Goal: Task Accomplishment & Management: Use online tool/utility

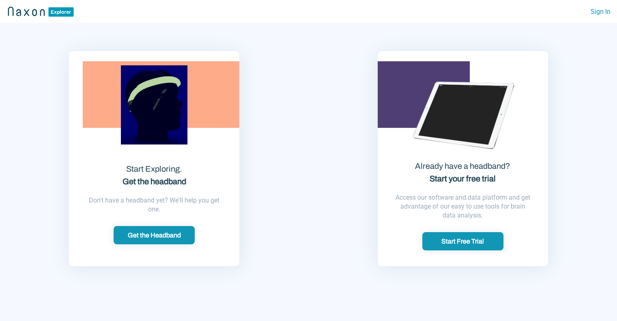
click at [473, 246] on button "Start Free Trial" at bounding box center [462, 241] width 81 height 18
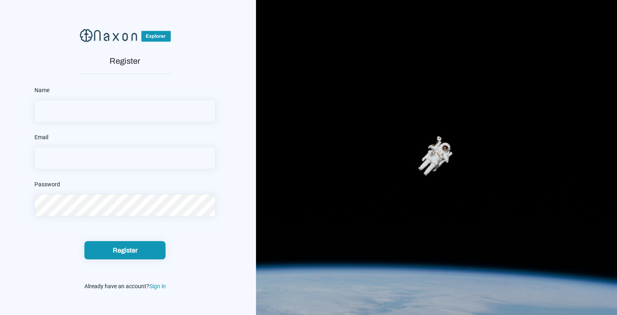
type input "[PERSON_NAME][EMAIL_ADDRESS][DOMAIN_NAME]"
click at [66, 92] on div "Name" at bounding box center [124, 103] width 181 height 38
click at [63, 105] on input "text" at bounding box center [124, 111] width 181 height 22
click at [60, 114] on input "text" at bounding box center [124, 111] width 181 height 22
click at [159, 285] on span "Sign in" at bounding box center [157, 286] width 17 height 6
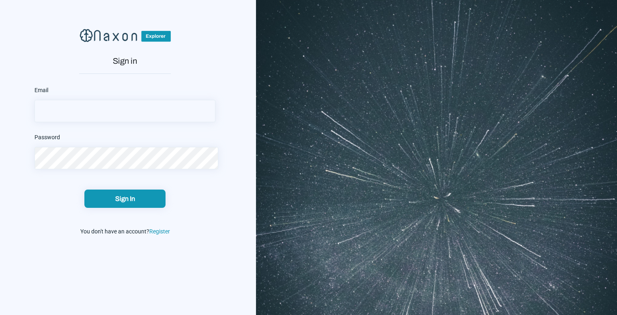
type input "[PERSON_NAME][EMAIL_ADDRESS][DOMAIN_NAME]"
click at [116, 203] on button "Sign In" at bounding box center [124, 199] width 81 height 18
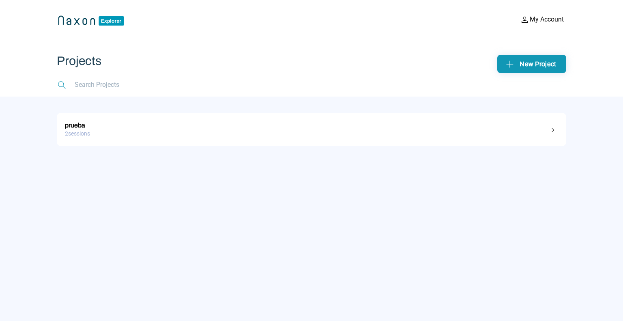
click at [506, 66] on img at bounding box center [510, 64] width 13 height 13
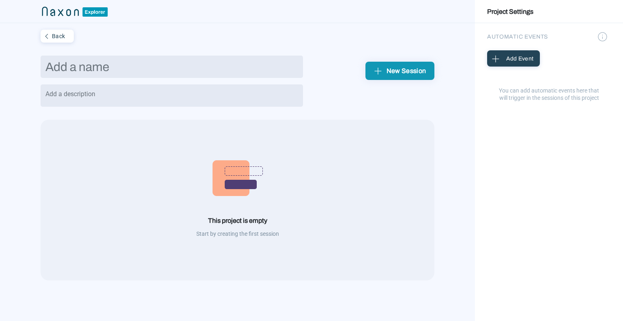
drag, startPoint x: 195, startPoint y: 71, endPoint x: 192, endPoint y: 84, distance: 13.8
click at [193, 81] on div at bounding box center [172, 85] width 263 height 58
type input "2025 prueba"
click at [386, 63] on button "New Session" at bounding box center [400, 71] width 69 height 18
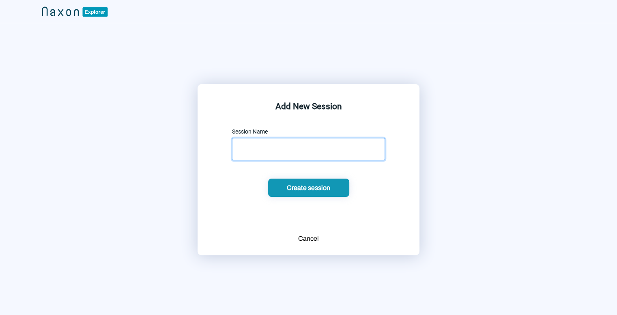
click at [291, 154] on input "text" at bounding box center [308, 149] width 153 height 22
type input "2025"
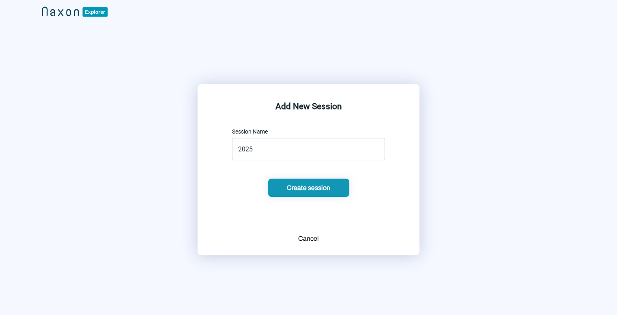
click at [321, 189] on div "Create session" at bounding box center [309, 187] width 76 height 9
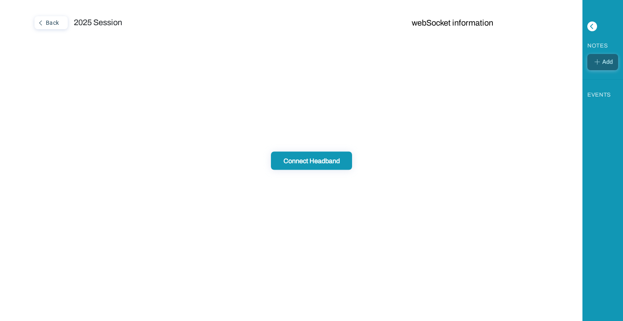
click at [598, 60] on img at bounding box center [598, 62] width 10 height 10
click at [442, 20] on button "webSocket information" at bounding box center [452, 22] width 86 height 13
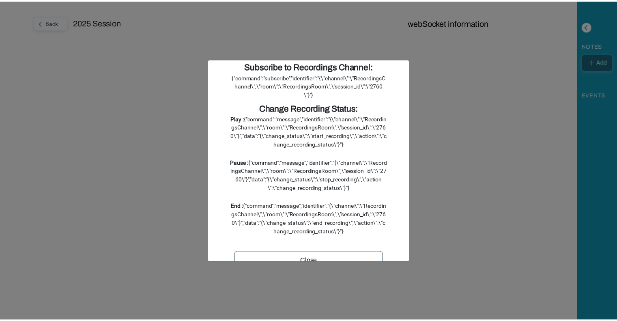
scroll to position [87, 0]
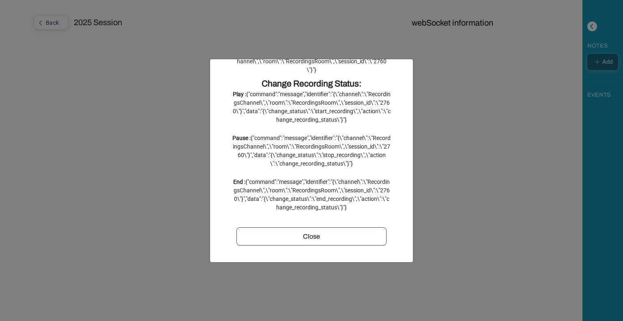
click at [322, 232] on div "Close" at bounding box center [311, 237] width 144 height 10
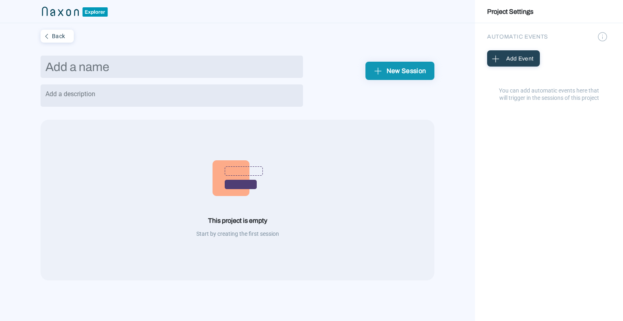
click at [47, 32] on img at bounding box center [46, 36] width 11 height 11
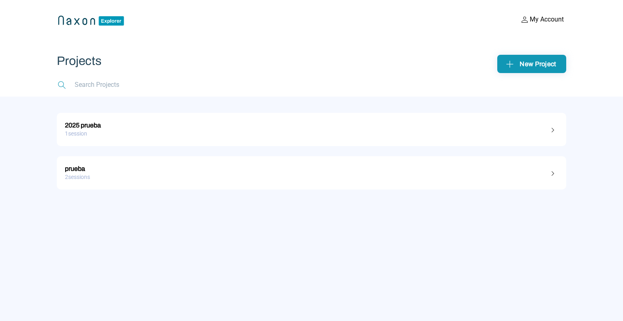
click at [80, 168] on div "prueba" at bounding box center [311, 167] width 493 height 11
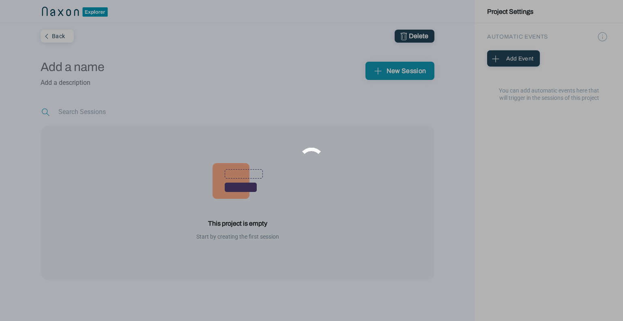
type input "prueba"
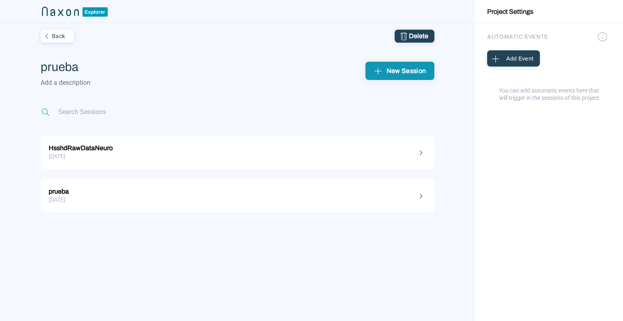
click at [100, 148] on div "HsshdRawDataNeuro" at bounding box center [238, 147] width 378 height 11
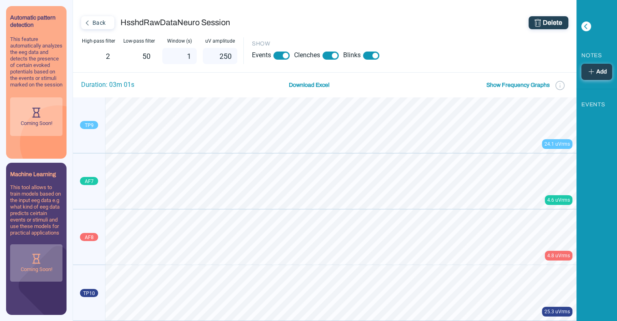
scroll to position [32, 0]
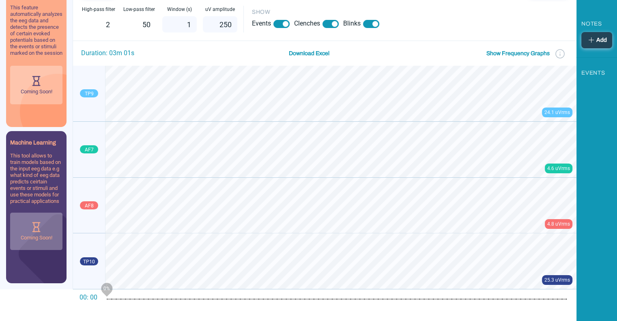
drag, startPoint x: 108, startPoint y: 299, endPoint x: 128, endPoint y: 299, distance: 19.5
click at [128, 299] on mat-slider "0%" at bounding box center [336, 298] width 467 height 19
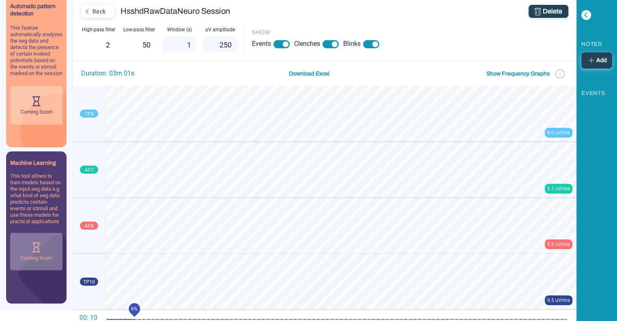
scroll to position [0, 0]
